Goal: Find specific page/section: Find specific page/section

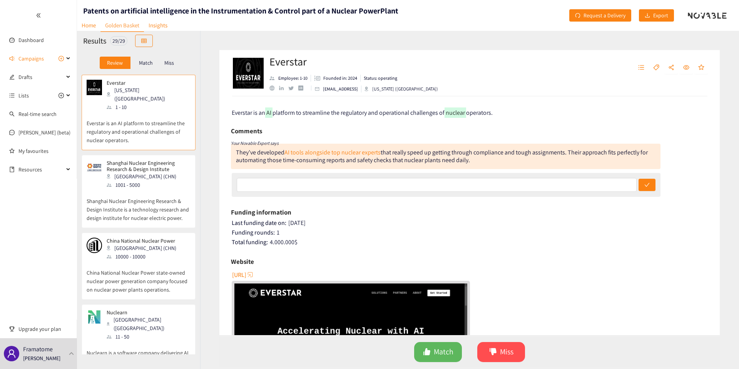
click at [27, 29] on div at bounding box center [38, 15] width 77 height 31
